Goal: Task Accomplishment & Management: Manage account settings

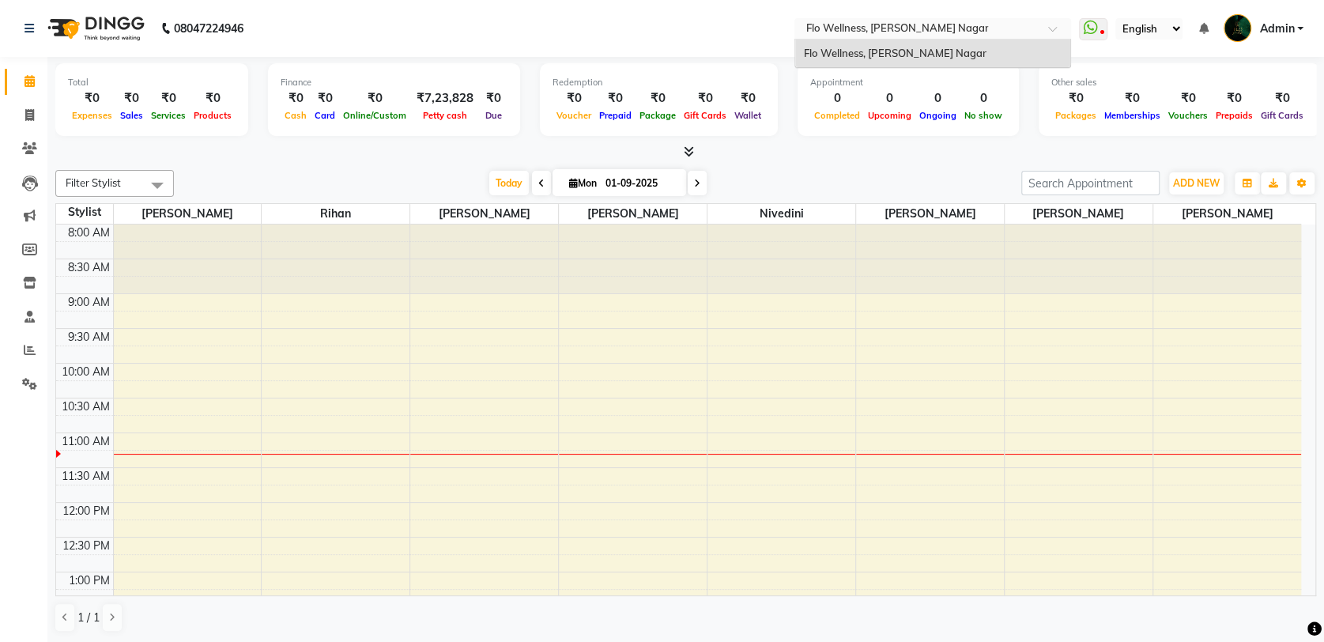
click at [969, 47] on div "Flo Wellness, [PERSON_NAME] Nagar" at bounding box center [932, 54] width 275 height 28
click at [1263, 30] on span "Admin" at bounding box center [1276, 29] width 35 height 17
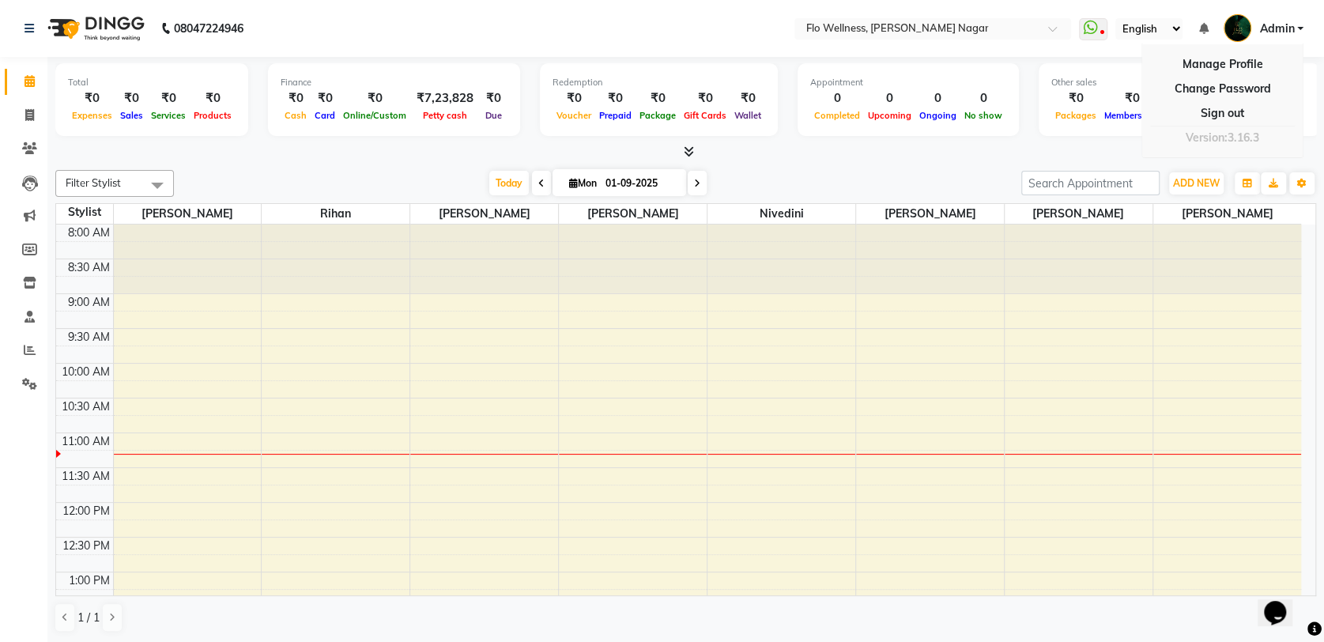
click at [1214, 141] on div "Version:3.16.3" at bounding box center [1222, 137] width 145 height 23
click at [22, 383] on icon at bounding box center [29, 384] width 15 height 12
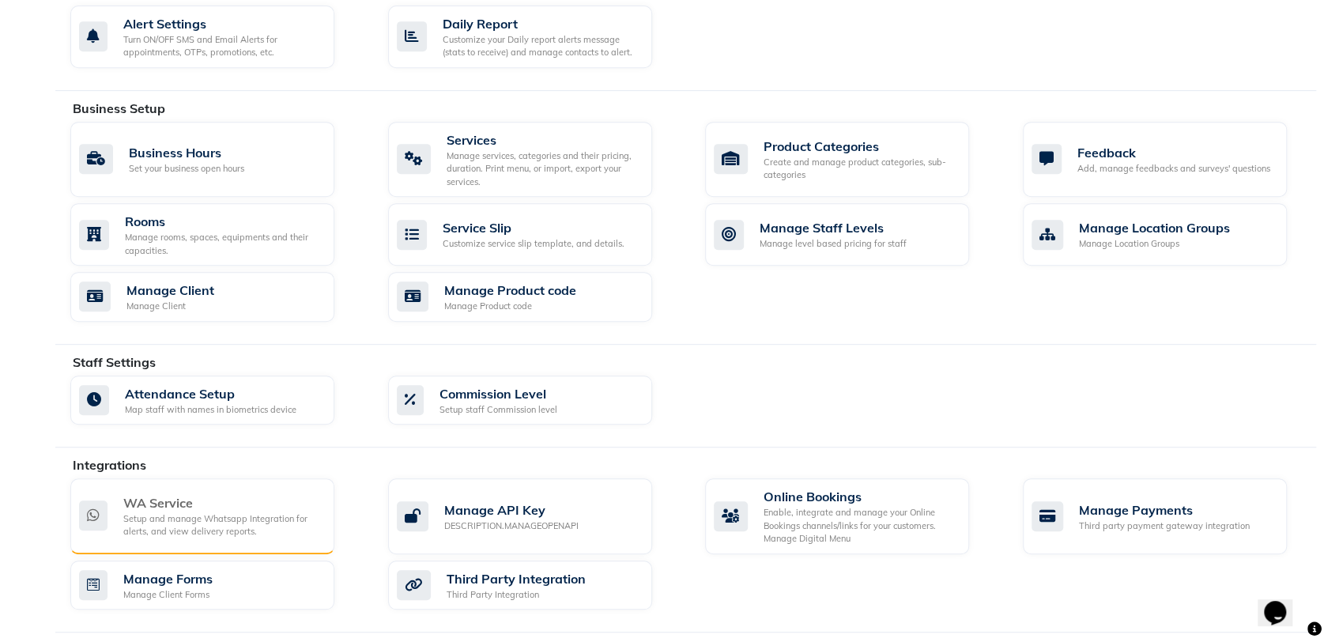
scroll to position [584, 0]
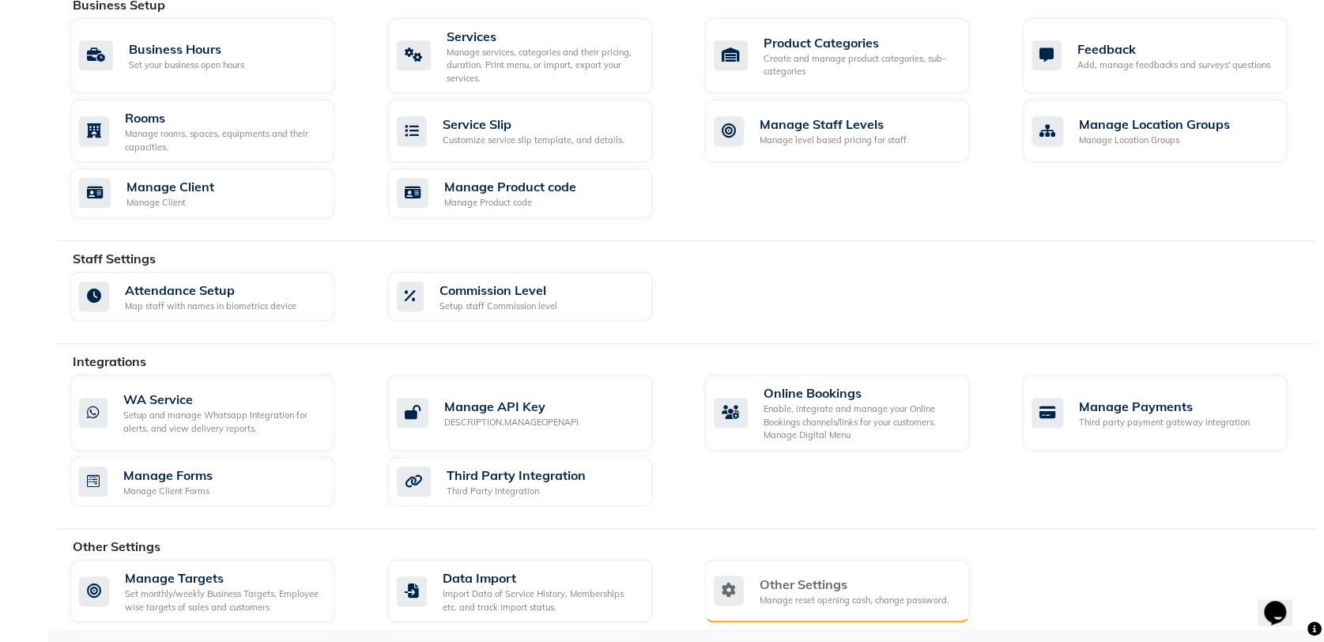
click at [833, 579] on div "Other Settings" at bounding box center [855, 584] width 190 height 19
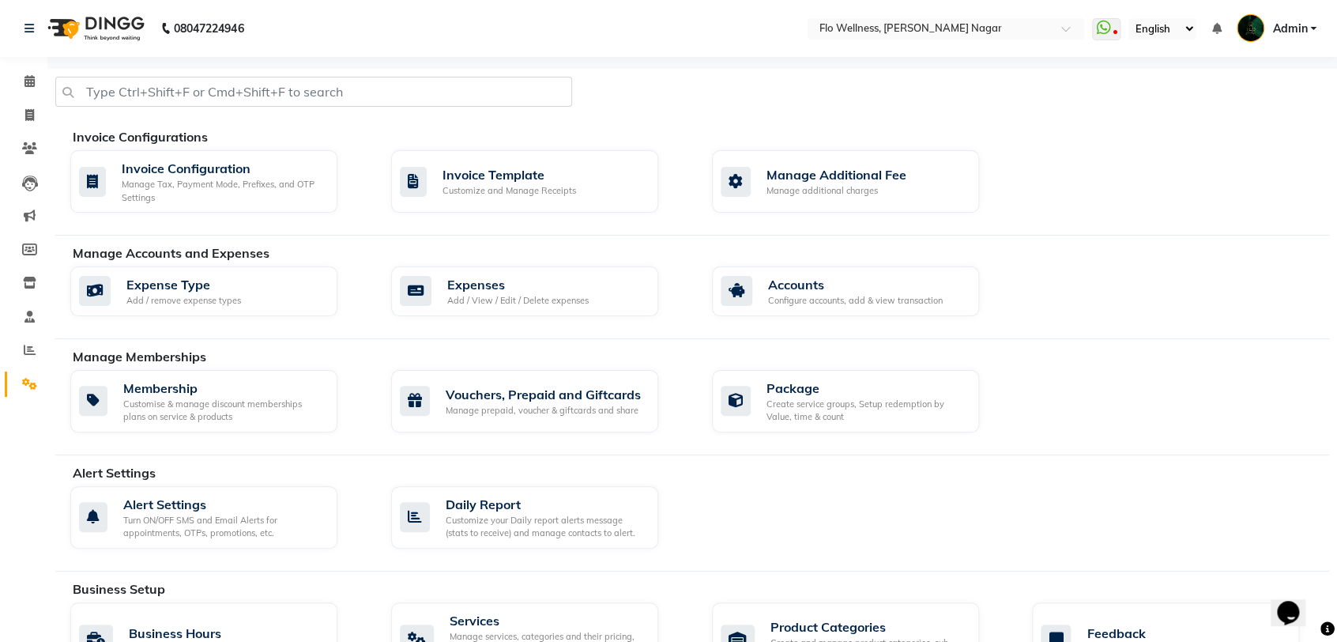
select select "2: 15"
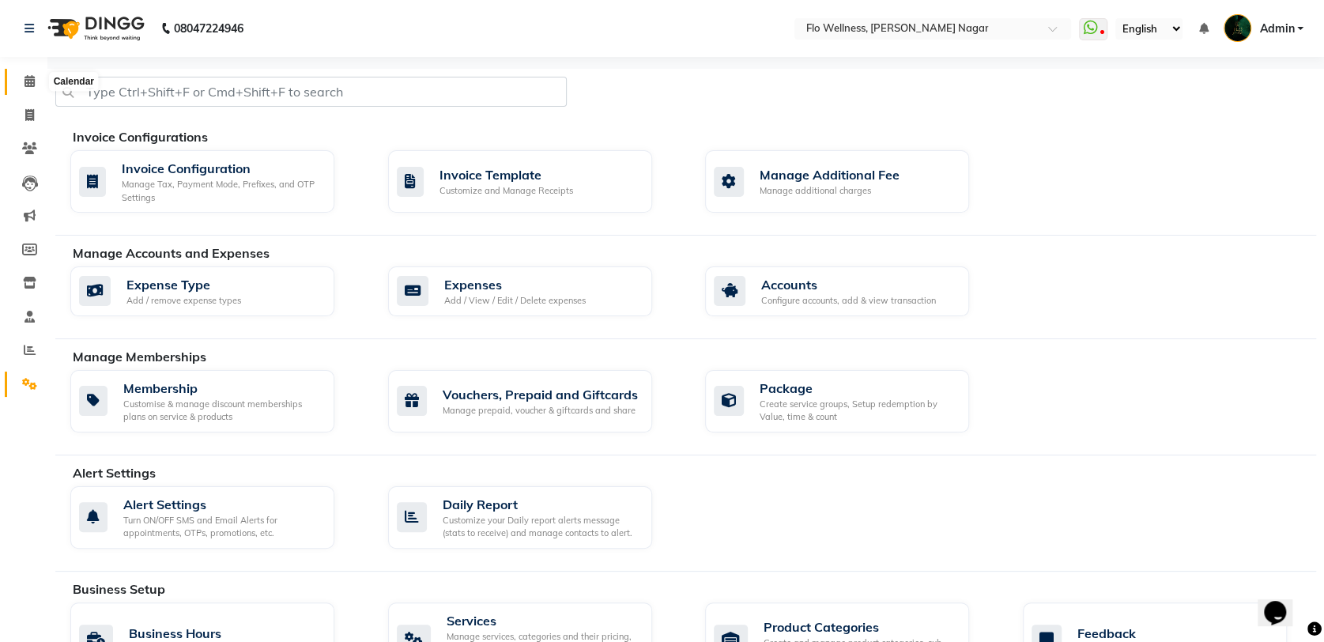
click at [23, 73] on span at bounding box center [30, 82] width 28 height 18
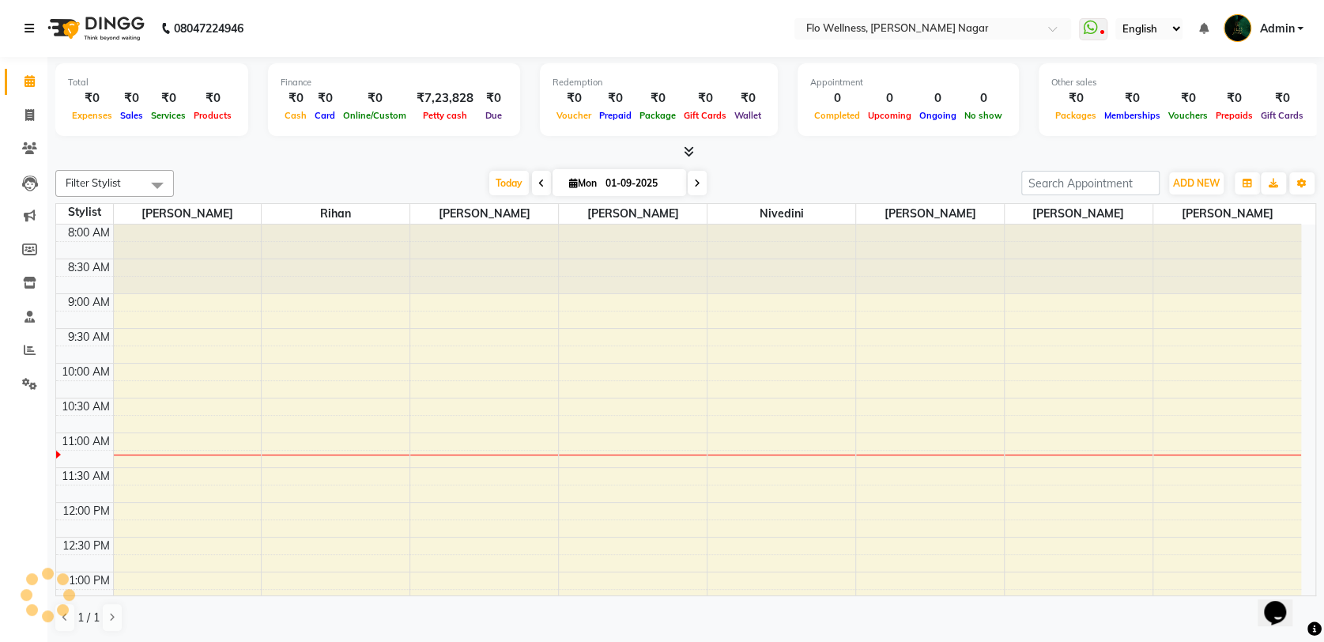
click at [30, 27] on icon at bounding box center [29, 28] width 9 height 11
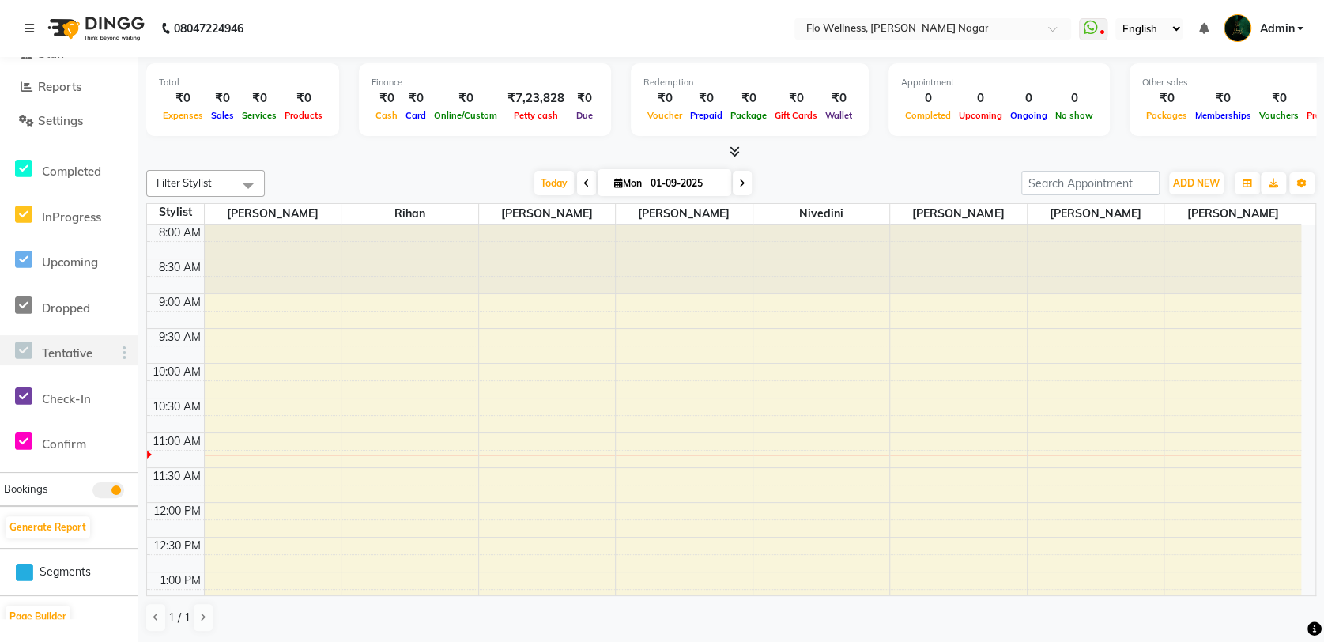
scroll to position [289, 0]
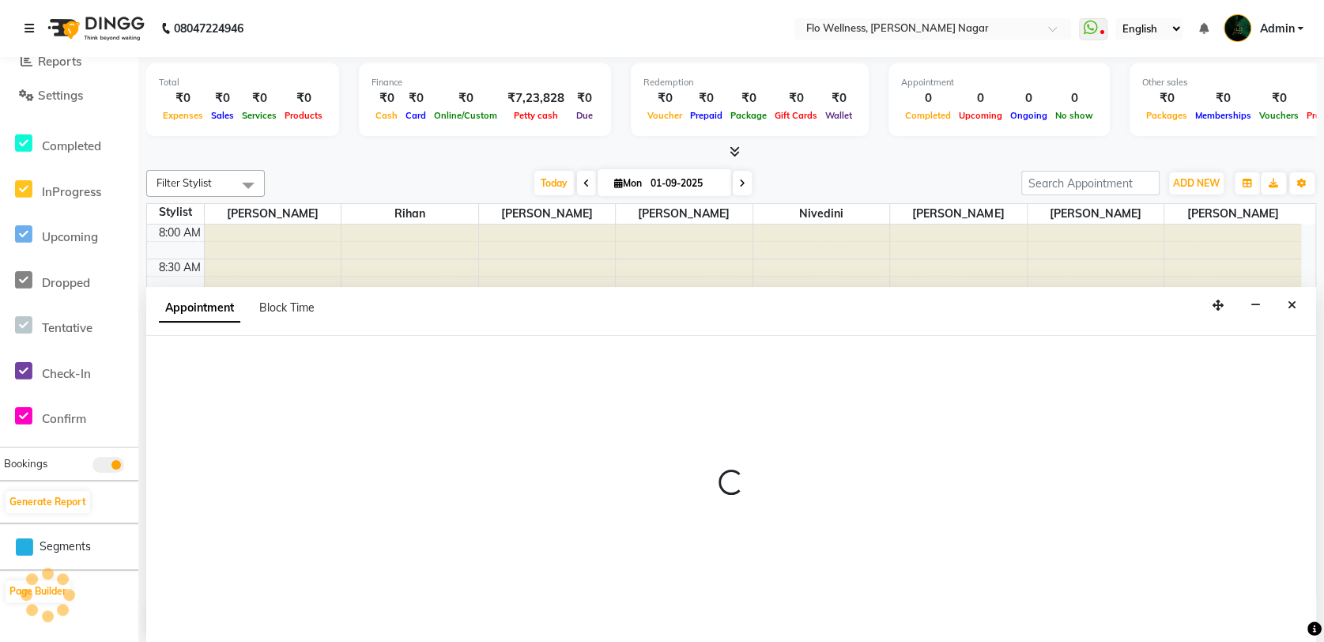
scroll to position [1, 0]
select select "87527"
select select "tentative"
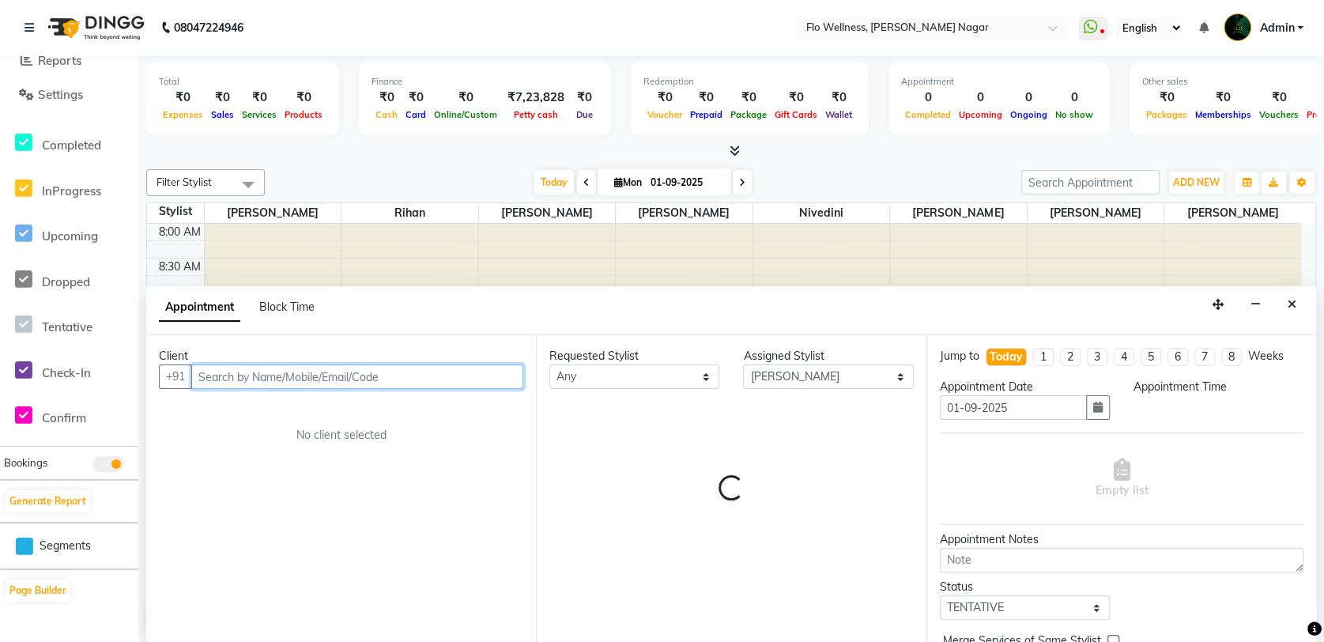
select select "555"
